Goal: Task Accomplishment & Management: Complete application form

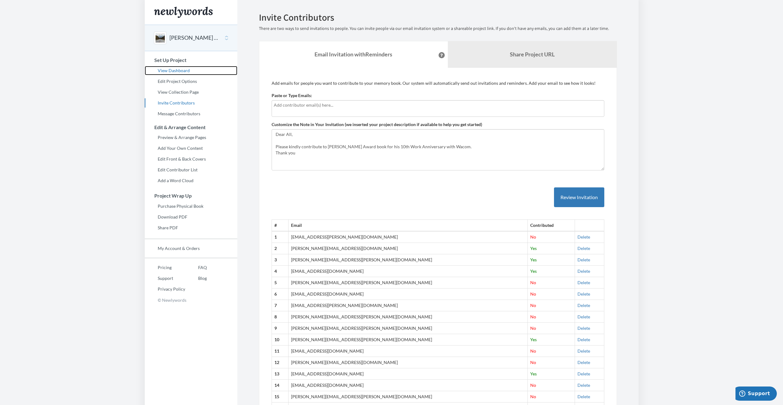
click at [177, 71] on link "View Dashboard" at bounding box center [191, 70] width 93 height 9
click at [291, 106] on input "text" at bounding box center [438, 105] width 328 height 7
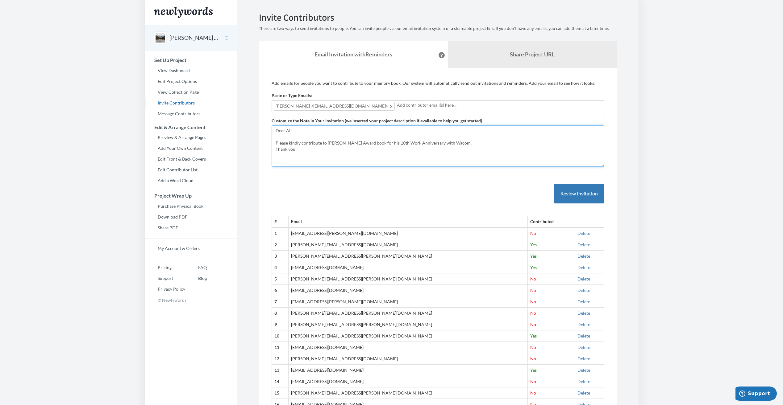
click at [307, 130] on textarea "Dear All, Please kindly contribute to [PERSON_NAME] Award book for his 10th Wor…" at bounding box center [437, 146] width 333 height 41
drag, startPoint x: 271, startPoint y: 128, endPoint x: 194, endPoint y: 138, distance: 78.0
click at [198, 130] on div "Main menu Chris Stuart 10 Year Milestone Award Select a project Chris Stuart 10…" at bounding box center [392, 229] width 494 height 459
drag, startPoint x: 473, startPoint y: 146, endPoint x: 503, endPoint y: 105, distance: 50.4
click at [470, 146] on textarea "Dear All, Please kindly contribute to [PERSON_NAME] Award book for his 10th Wor…" at bounding box center [437, 146] width 333 height 41
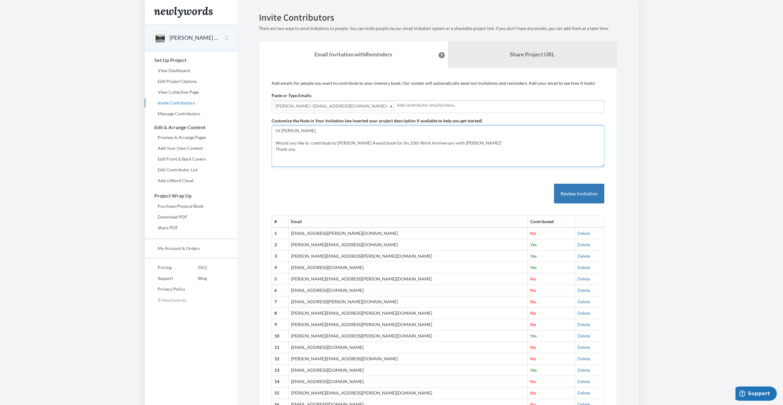
click at [527, 137] on textarea "Dear All, Please kindly contribute to [PERSON_NAME] Award book for his 10th Wor…" at bounding box center [437, 146] width 333 height 41
type textarea "Hi Shane, Would you like to contribute to Chris Stuart Award book for his 10th …"
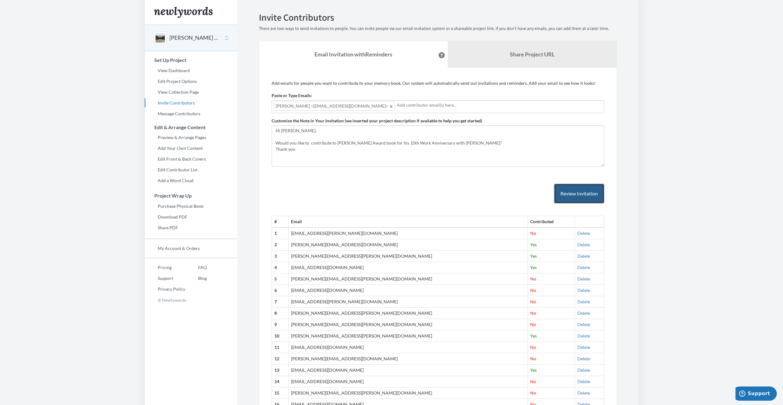
click at [582, 197] on button "Review Invitation" at bounding box center [579, 194] width 50 height 20
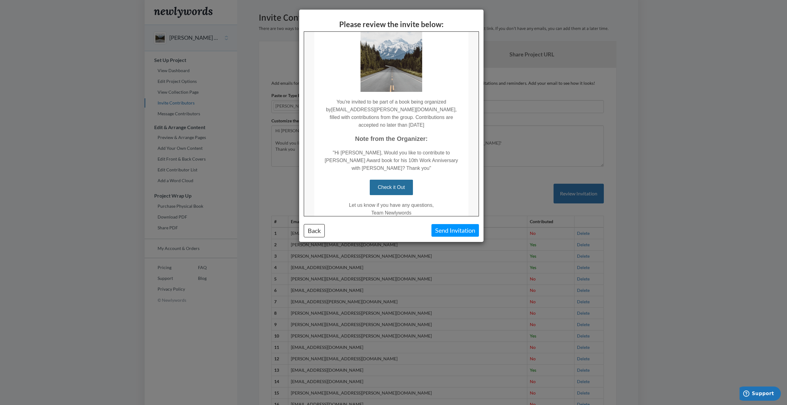
scroll to position [39, 0]
drag, startPoint x: 474, startPoint y: 157, endPoint x: 784, endPoint y: 235, distance: 319.9
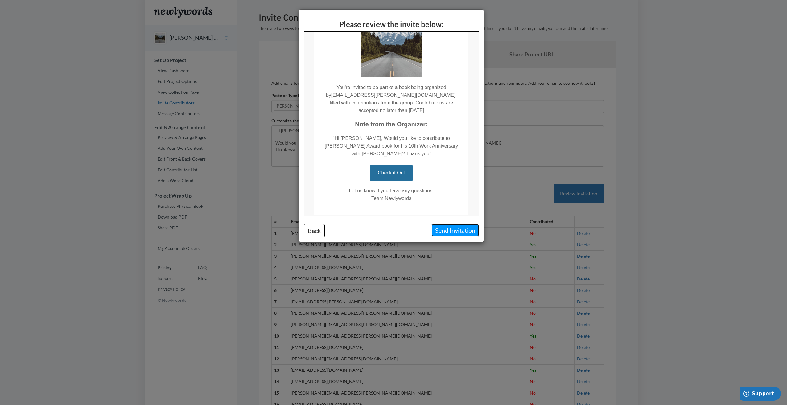
click at [455, 229] on button "Send Invitation" at bounding box center [456, 230] width 48 height 13
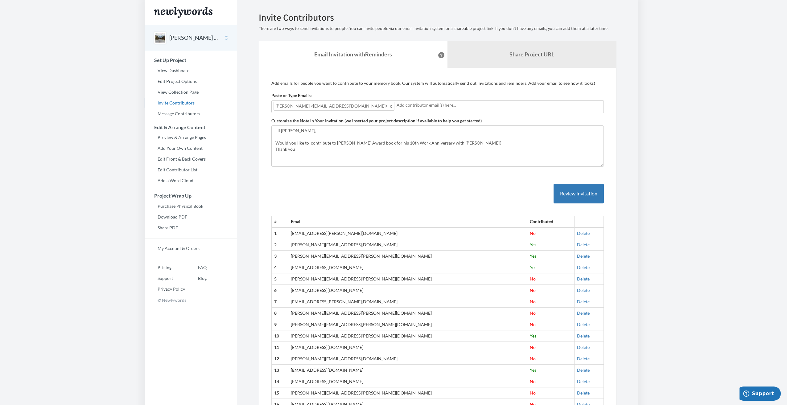
scroll to position [0, 0]
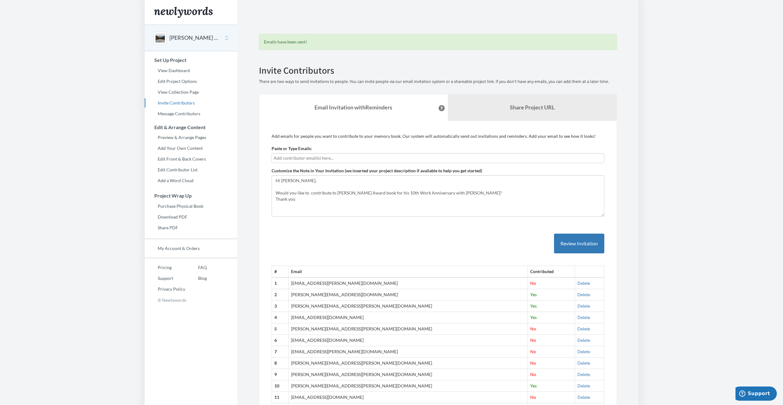
click at [313, 164] on form "Paste or Type Emails: Customize the Note in Your Invitation (we inserted your p…" at bounding box center [437, 181] width 333 height 71
click at [308, 159] on input "text" at bounding box center [438, 158] width 328 height 7
type input "arvind"
click at [311, 155] on input "arvind" at bounding box center [438, 158] width 328 height 7
drag, startPoint x: 235, startPoint y: 160, endPoint x: 213, endPoint y: 155, distance: 22.9
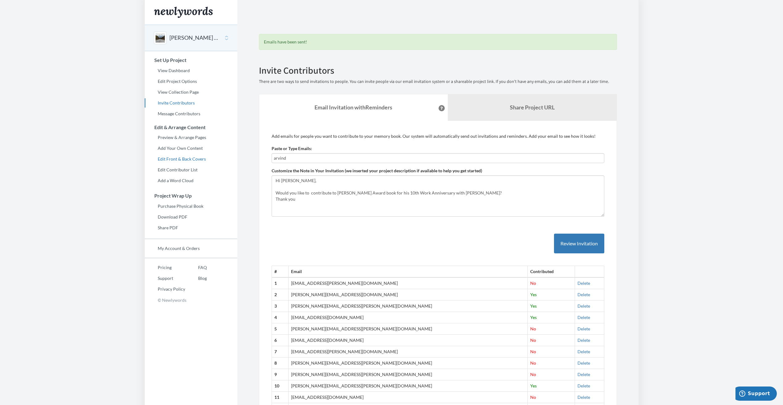
click at [206, 159] on div "Main menu Chris Stuart 10 Year Milestone Award Select a project Chris Stuart 10…" at bounding box center [392, 260] width 494 height 521
paste input "text"
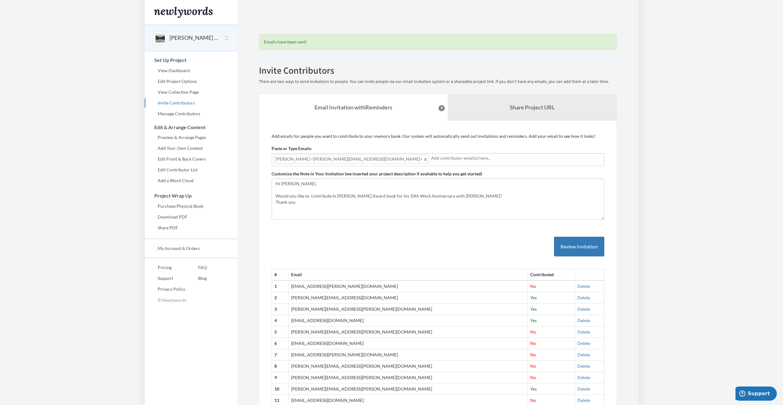
click at [357, 221] on div "Add emails for people you want to contribute to your memory book. Our system wi…" at bounding box center [437, 312] width 333 height 359
drag, startPoint x: 273, startPoint y: 183, endPoint x: 325, endPoint y: 198, distance: 54.9
click at [308, 183] on textarea "Dear All, Please kindly contribute to [PERSON_NAME] Award book for his 10th Wor…" at bounding box center [437, 199] width 333 height 41
click at [329, 214] on textarea "Dear All, Please kindly contribute to [PERSON_NAME] Award book for his 10th Wor…" at bounding box center [437, 199] width 333 height 41
click at [301, 196] on textarea "Dear All, Please kindly contribute to [PERSON_NAME] Award book for his 10th Wor…" at bounding box center [437, 199] width 333 height 41
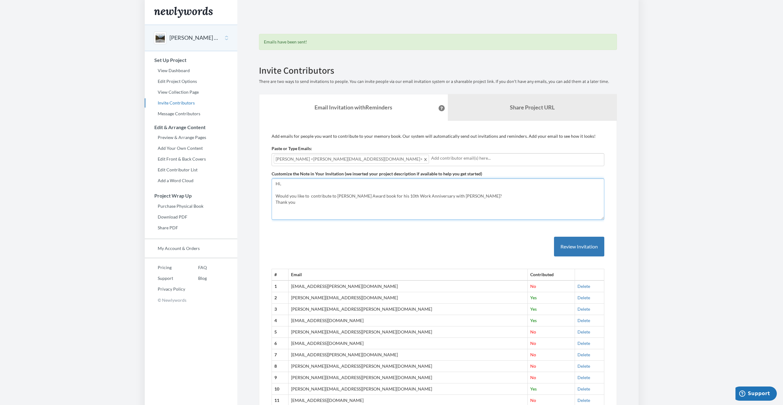
click at [275, 194] on textarea "Dear All, Please kindly contribute to [PERSON_NAME] Award book for his 10th Wor…" at bounding box center [437, 199] width 333 height 41
drag, startPoint x: 275, startPoint y: 194, endPoint x: 307, endPoint y: 193, distance: 32.4
click at [307, 193] on textarea "Dear All, Please kindly contribute to [PERSON_NAME] Award book for his 10th Wor…" at bounding box center [437, 199] width 333 height 41
click at [407, 205] on textarea "Dear All, Please kindly contribute to [PERSON_NAME] Award book for his 10th Wor…" at bounding box center [437, 199] width 333 height 41
click at [0, 173] on html "Main menu Chris Stuart 10 Year Milestone Award Select a project Chris Stuart 10…" at bounding box center [391, 202] width 783 height 405
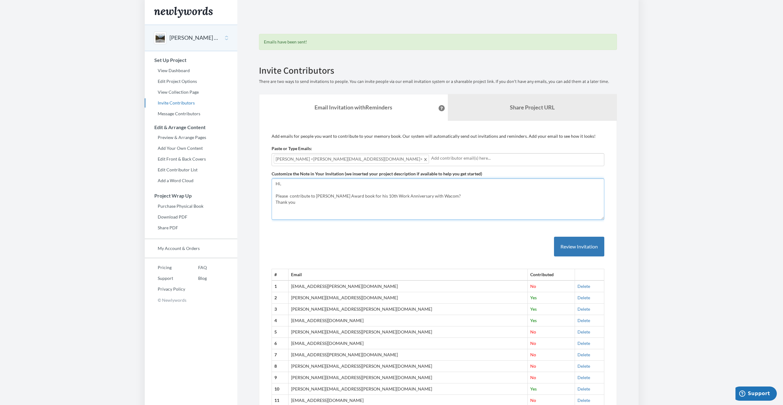
drag, startPoint x: 362, startPoint y: 213, endPoint x: 354, endPoint y: 207, distance: 9.9
click at [360, 214] on textarea "Dear All, Please kindly contribute to [PERSON_NAME] Award book for his 10th Wor…" at bounding box center [437, 199] width 333 height 41
click at [289, 195] on textarea "Dear All, Please kindly contribute to [PERSON_NAME] Award book for his 10th Wor…" at bounding box center [437, 199] width 333 height 41
drag, startPoint x: 290, startPoint y: 197, endPoint x: 302, endPoint y: 195, distance: 12.5
click at [365, 213] on textarea "Dear All, Please kindly contribute to [PERSON_NAME] Award book for his 10th Wor…" at bounding box center [437, 199] width 333 height 41
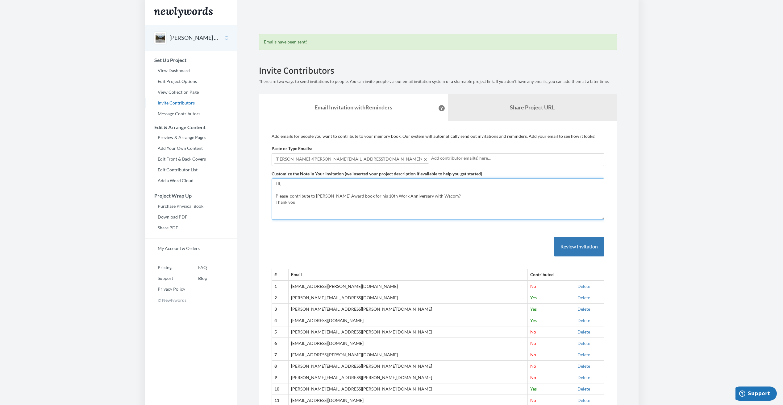
drag, startPoint x: 456, startPoint y: 204, endPoint x: 450, endPoint y: 195, distance: 11.1
click at [456, 202] on textarea "Dear All, Please kindly contribute to [PERSON_NAME] Award book for his 10th Wor…" at bounding box center [437, 199] width 333 height 41
click at [448, 195] on textarea "Dear All, Please kindly contribute to [PERSON_NAME] Award book for his 10th Wor…" at bounding box center [437, 199] width 333 height 41
click at [504, 192] on textarea "Dear All, Please kindly contribute to [PERSON_NAME] Award book for his 10th Wor…" at bounding box center [437, 199] width 333 height 41
type textarea "Hi, Please contribute to Chris Stuart Award book for his 10th Work Anniversary …"
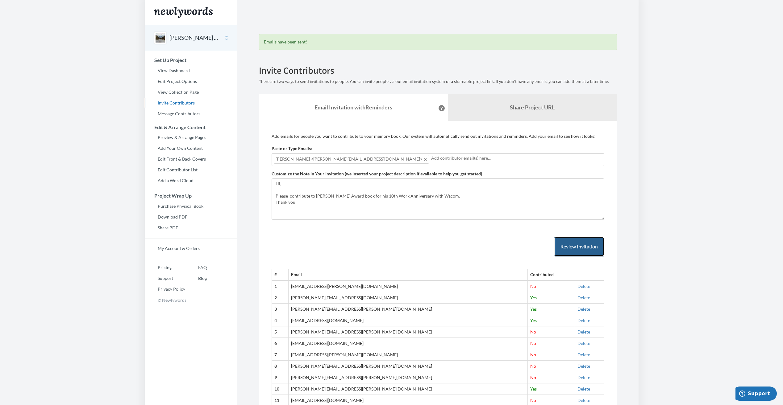
click at [579, 253] on button "Review Invitation" at bounding box center [579, 247] width 50 height 20
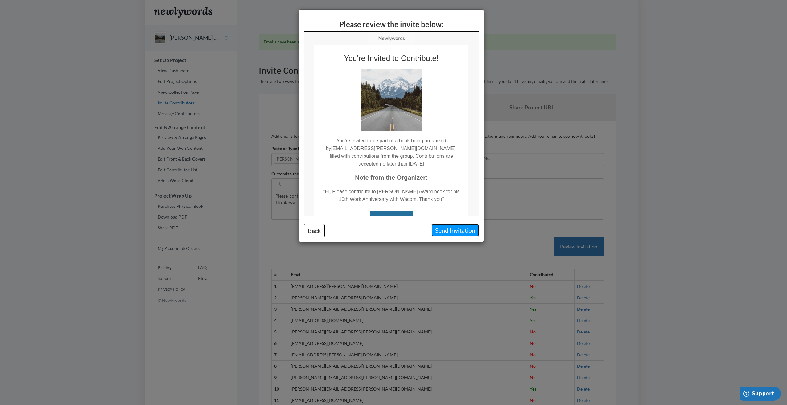
click at [464, 234] on button "Send Invitation" at bounding box center [456, 230] width 48 height 13
